Goal: Task Accomplishment & Management: Use online tool/utility

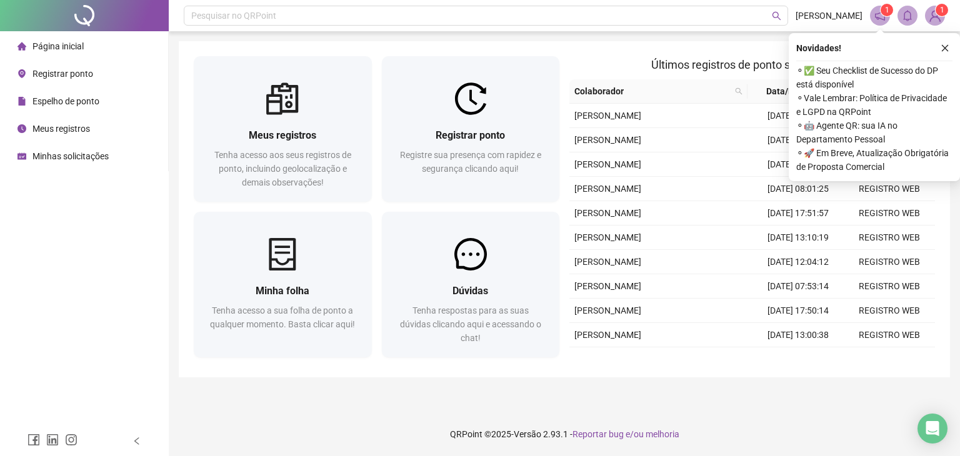
click at [943, 38] on div "Novidades ! ⚬ ✅ Seu Checklist de Sucesso do DP está disponível ⚬ Vale Lembrar: …" at bounding box center [874, 107] width 171 height 148
click at [943, 48] on icon "close" at bounding box center [945, 48] width 9 height 9
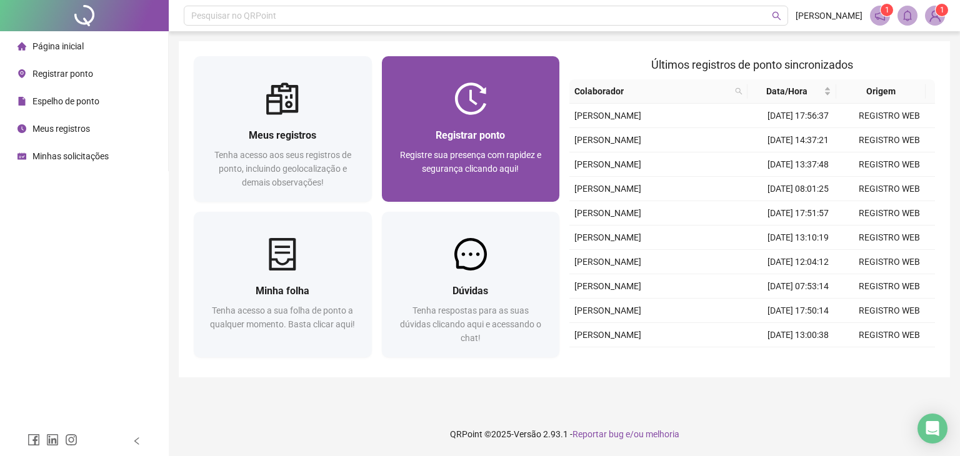
click at [517, 136] on div "Registrar ponto" at bounding box center [471, 136] width 148 height 16
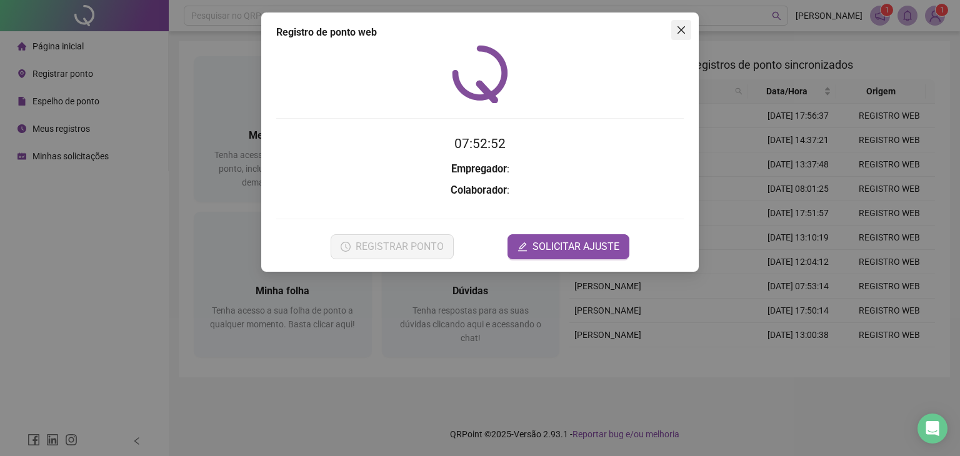
click at [680, 29] on icon "close" at bounding box center [682, 30] width 8 height 8
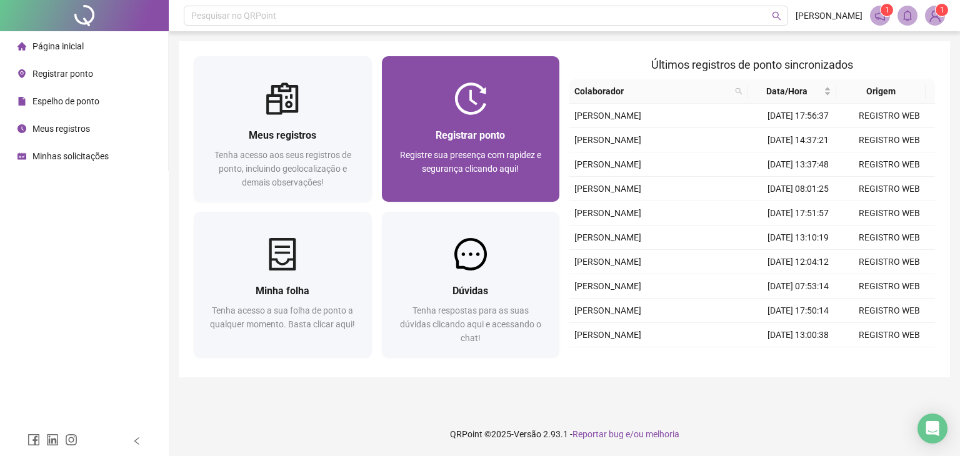
click at [441, 132] on span "Registrar ponto" at bounding box center [470, 135] width 69 height 12
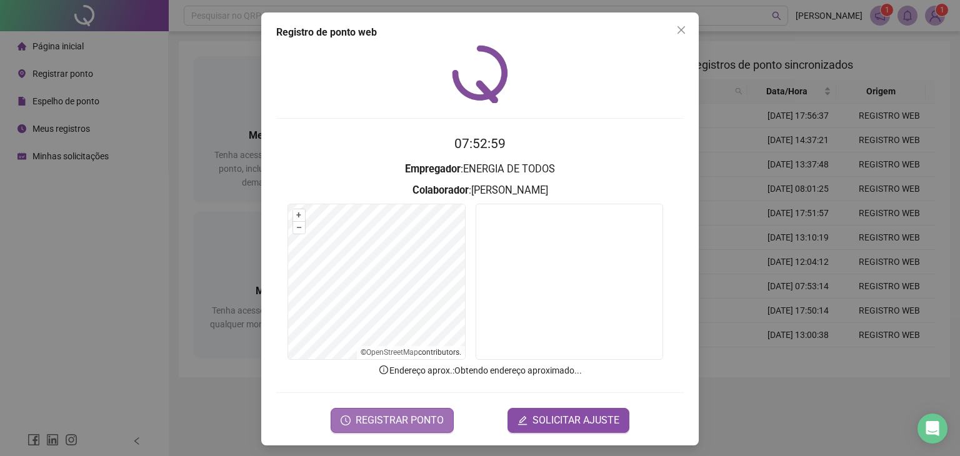
click at [435, 415] on span "REGISTRAR PONTO" at bounding box center [400, 420] width 88 height 15
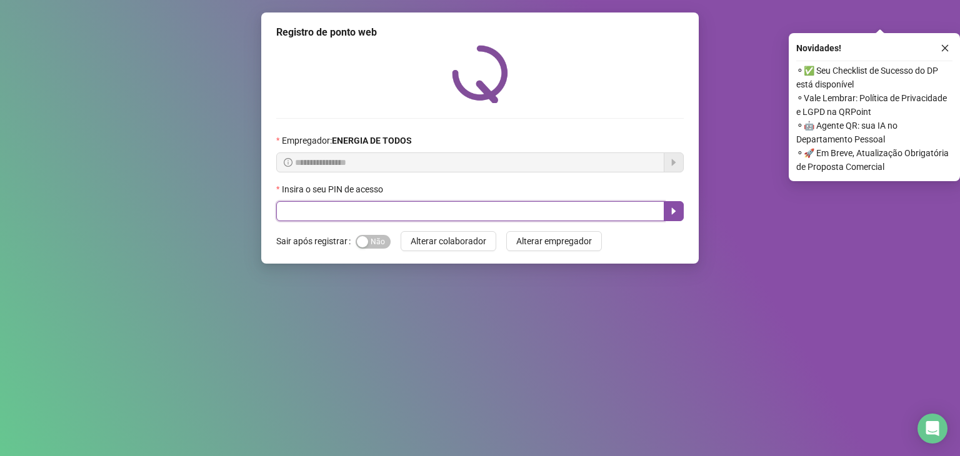
click at [419, 204] on input "text" at bounding box center [470, 211] width 388 height 20
click at [401, 211] on input "text" at bounding box center [470, 211] width 388 height 20
type input "*"
click at [680, 218] on button "button" at bounding box center [674, 211] width 20 height 20
type input "*****"
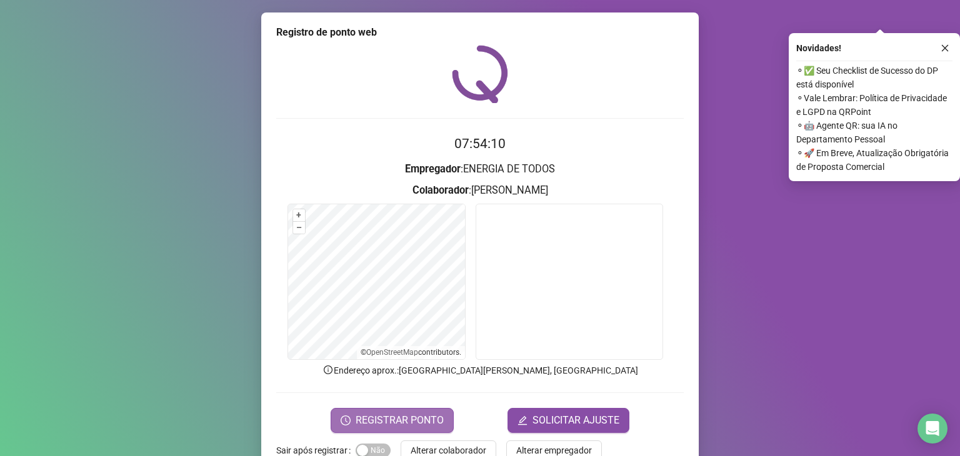
click at [385, 424] on span "REGISTRAR PONTO" at bounding box center [400, 420] width 88 height 15
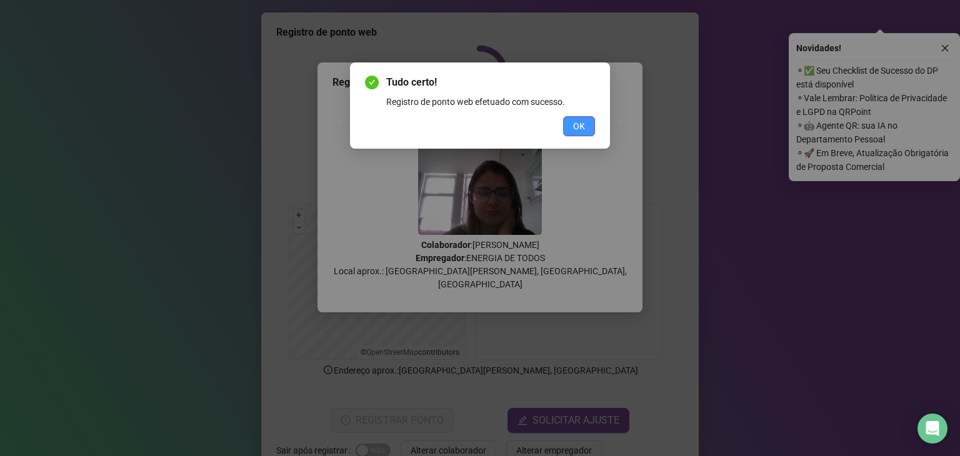
click at [581, 125] on span "OK" at bounding box center [579, 126] width 12 height 14
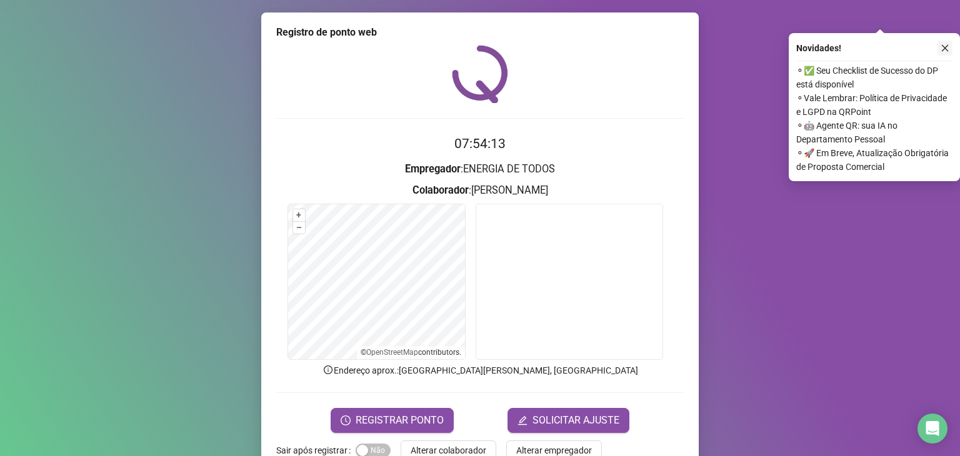
click at [947, 49] on icon "close" at bounding box center [945, 48] width 7 height 7
